Goal: Task Accomplishment & Management: Manage account settings

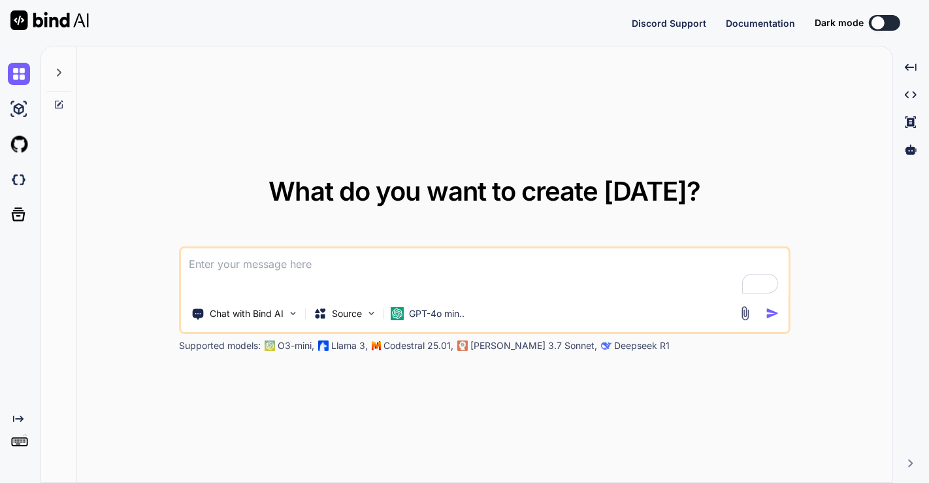
click at [62, 74] on icon at bounding box center [59, 72] width 10 height 10
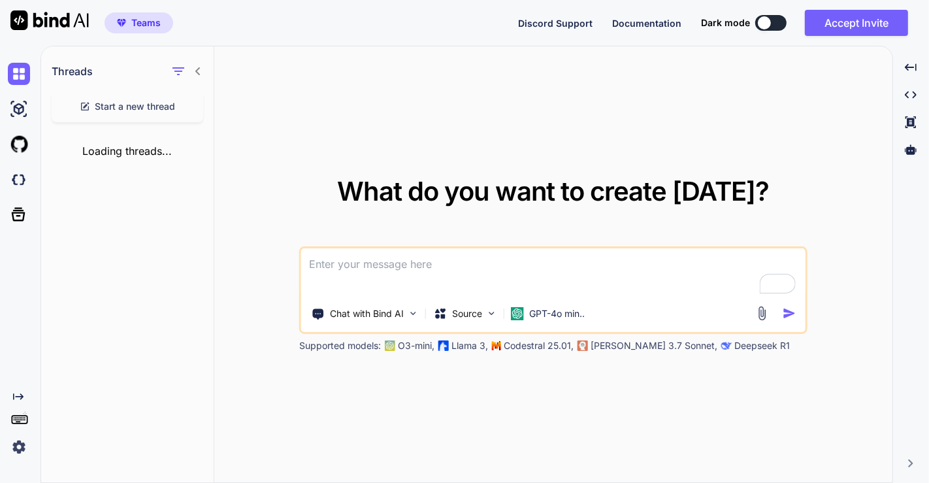
click at [196, 163] on div "Loading threads..." at bounding box center [127, 151] width 172 height 37
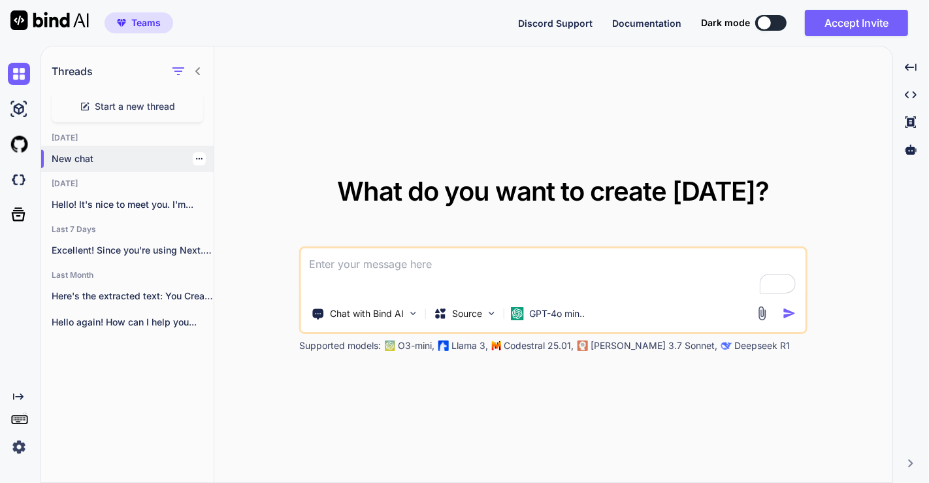
type textarea "x"
click at [195, 159] on icon "button" at bounding box center [199, 159] width 8 height 8
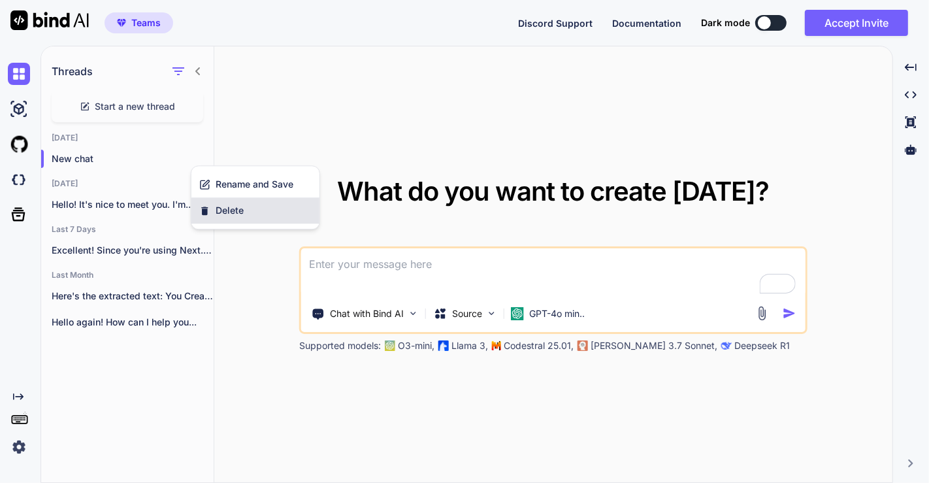
click at [225, 208] on span "Delete" at bounding box center [230, 210] width 28 height 13
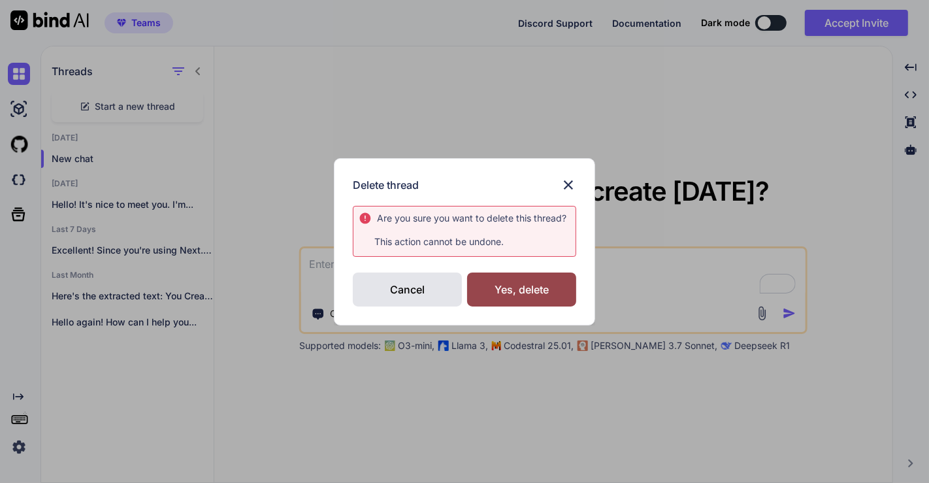
drag, startPoint x: 350, startPoint y: 189, endPoint x: 425, endPoint y: 191, distance: 75.1
click at [425, 191] on div "Delete thread Are you sure you want to delete this thread ? This action cannot …" at bounding box center [464, 241] width 261 height 167
copy h3 "Delete thread"
drag, startPoint x: 375, startPoint y: 218, endPoint x: 564, endPoint y: 221, distance: 188.8
click at [564, 221] on div "Are you sure you want to delete this thread ?" at bounding box center [467, 218] width 217 height 13
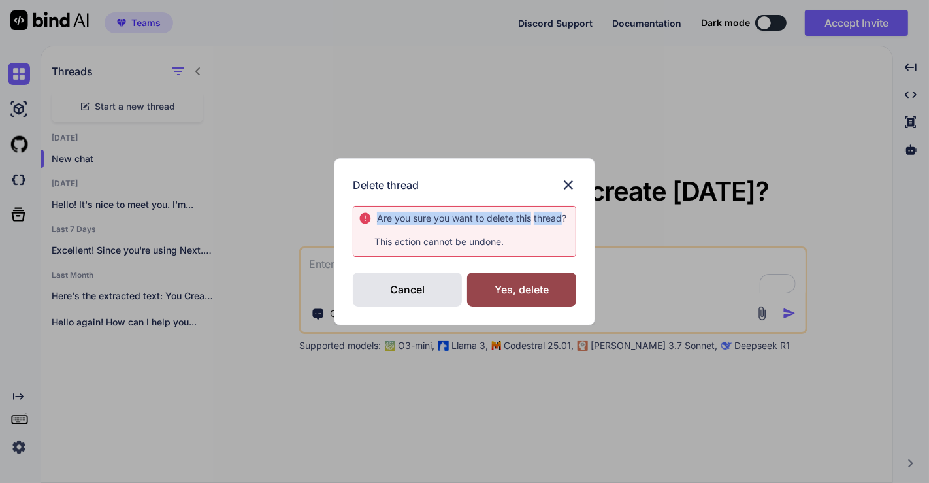
copy div "Are you sure you want to delete this thread"
